Goal: Use online tool/utility: Utilize a website feature to perform a specific function

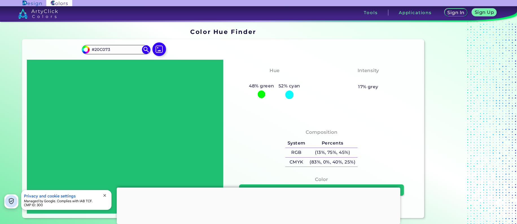
click at [105, 91] on div at bounding box center [125, 137] width 196 height 154
click at [138, 107] on div at bounding box center [125, 137] width 196 height 154
click at [106, 196] on span "close" at bounding box center [104, 195] width 5 height 5
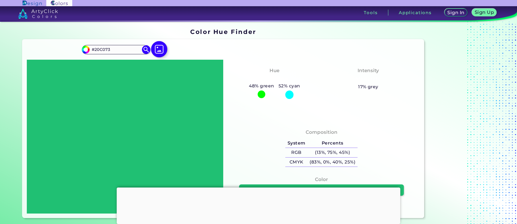
click at [158, 51] on img at bounding box center [159, 49] width 16 height 16
click at [0, 0] on input "file" at bounding box center [0, 0] width 0 height 0
click at [87, 48] on img at bounding box center [86, 49] width 8 height 8
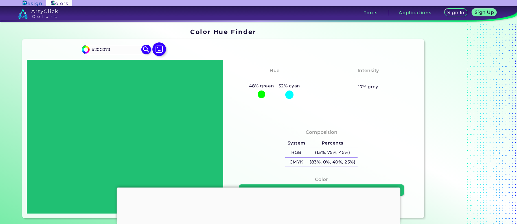
click at [87, 51] on img at bounding box center [86, 49] width 8 height 8
click at [98, 51] on input "#20C073" at bounding box center [116, 50] width 52 height 8
click at [146, 47] on img at bounding box center [146, 50] width 10 height 10
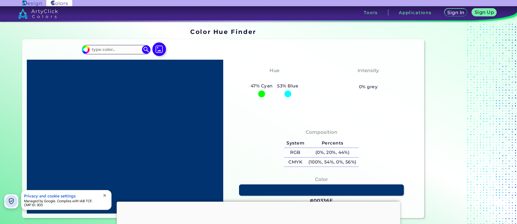
type input "#20c073"
type input "#20C073"
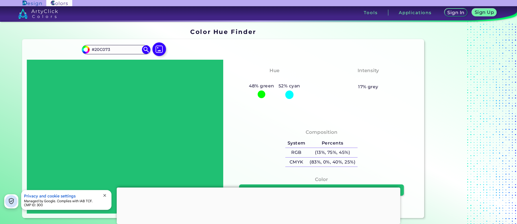
click at [104, 195] on span "close" at bounding box center [104, 195] width 5 height 5
